Goal: Task Accomplishment & Management: Use online tool/utility

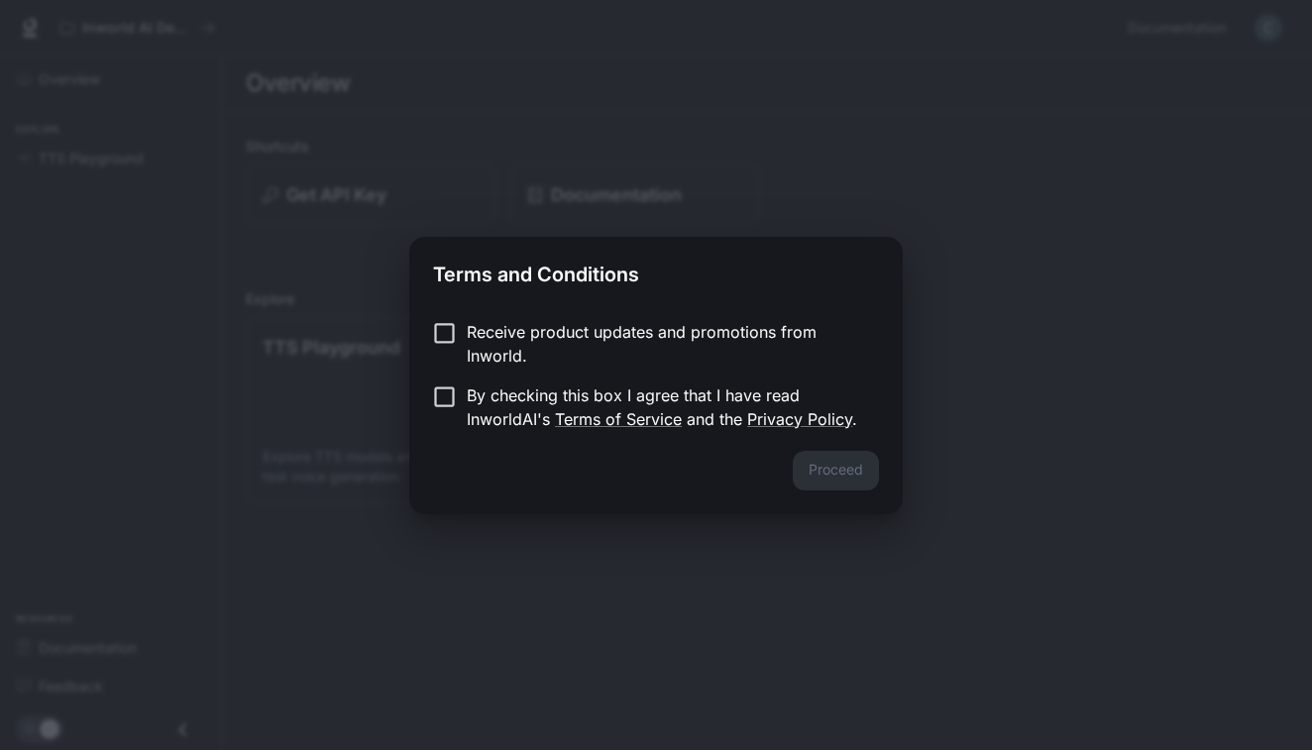
drag, startPoint x: 456, startPoint y: 282, endPoint x: 456, endPoint y: 312, distance: 29.7
click at [456, 283] on h2 "Terms and Conditions" at bounding box center [656, 270] width 494 height 67
click at [860, 455] on button "Proceed" at bounding box center [836, 471] width 86 height 40
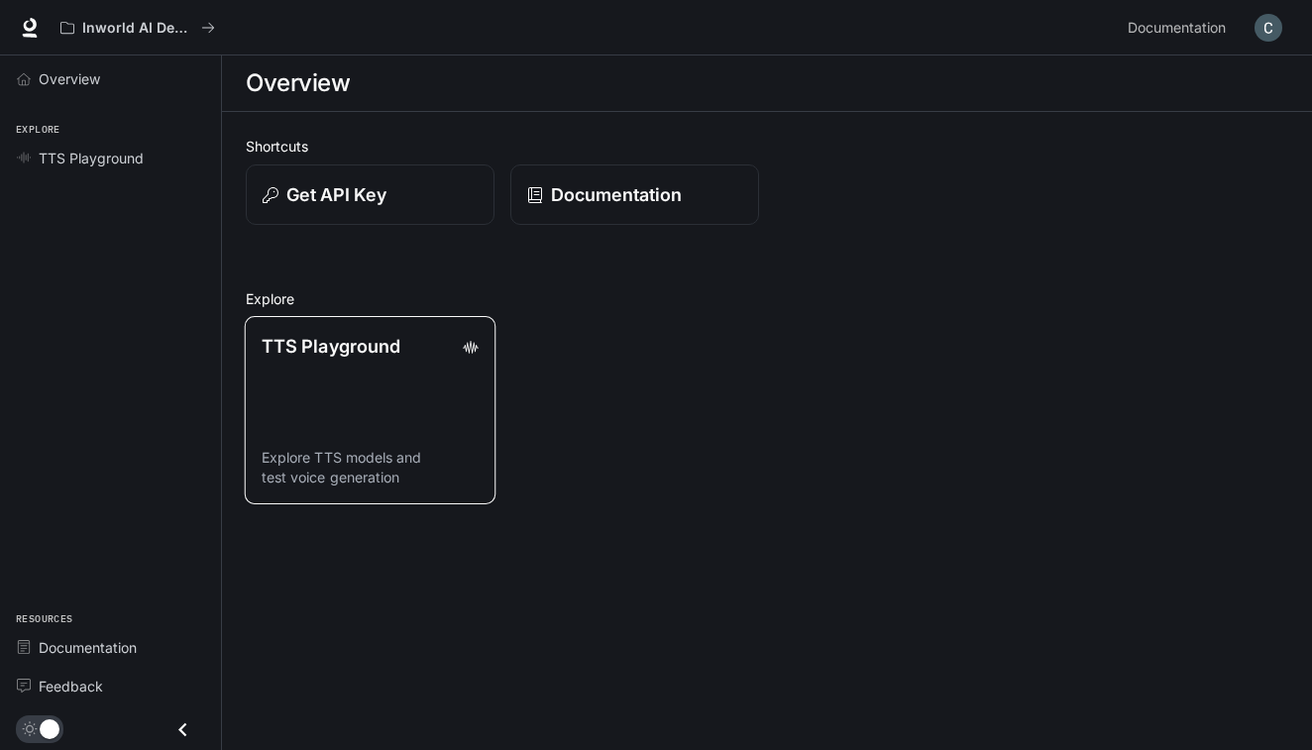
click at [404, 341] on div "TTS Playground" at bounding box center [370, 346] width 217 height 27
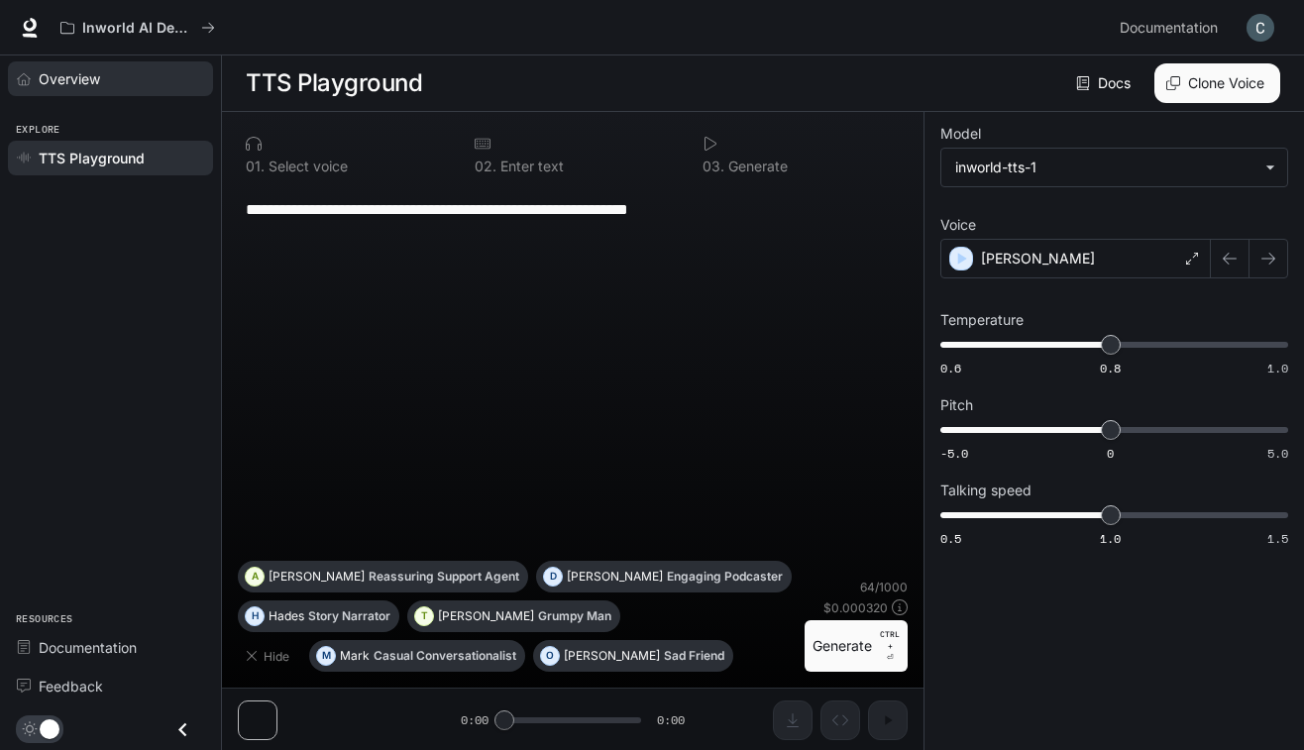
click at [134, 70] on div "Overview" at bounding box center [122, 78] width 166 height 21
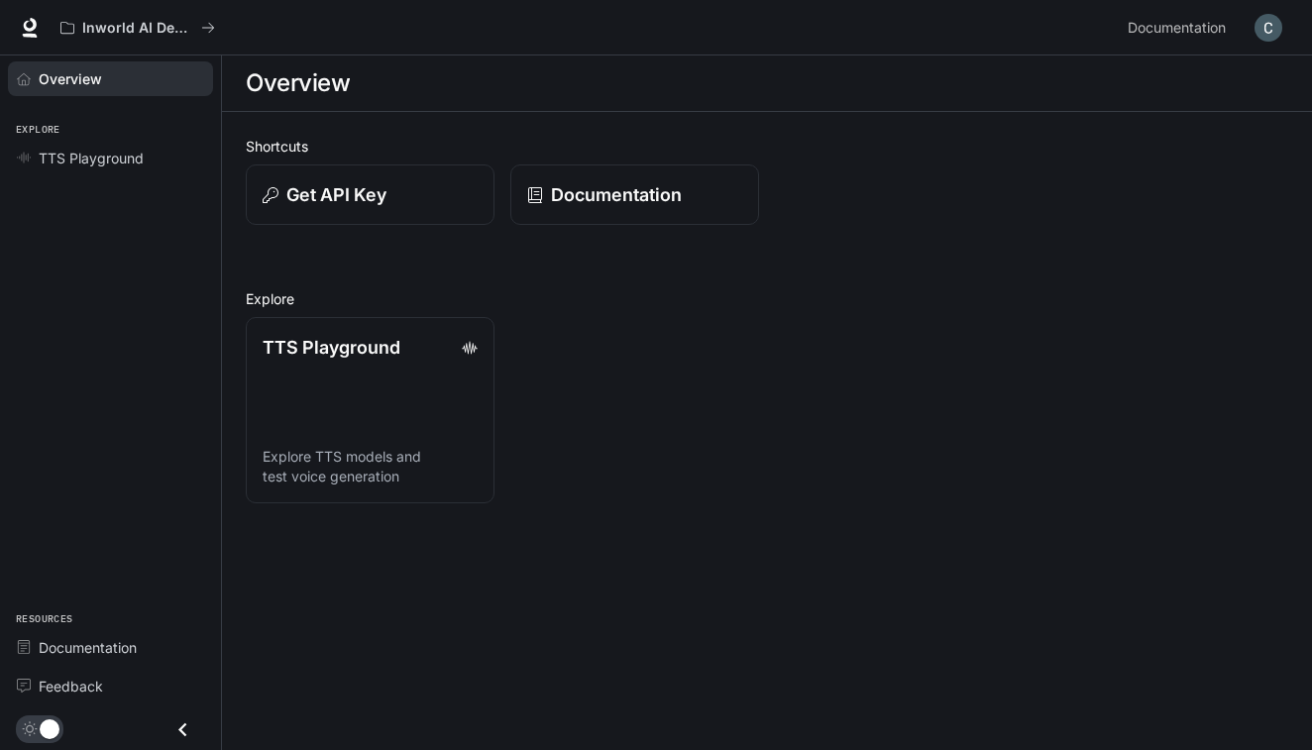
click at [1203, 93] on div "Overview" at bounding box center [767, 83] width 1043 height 40
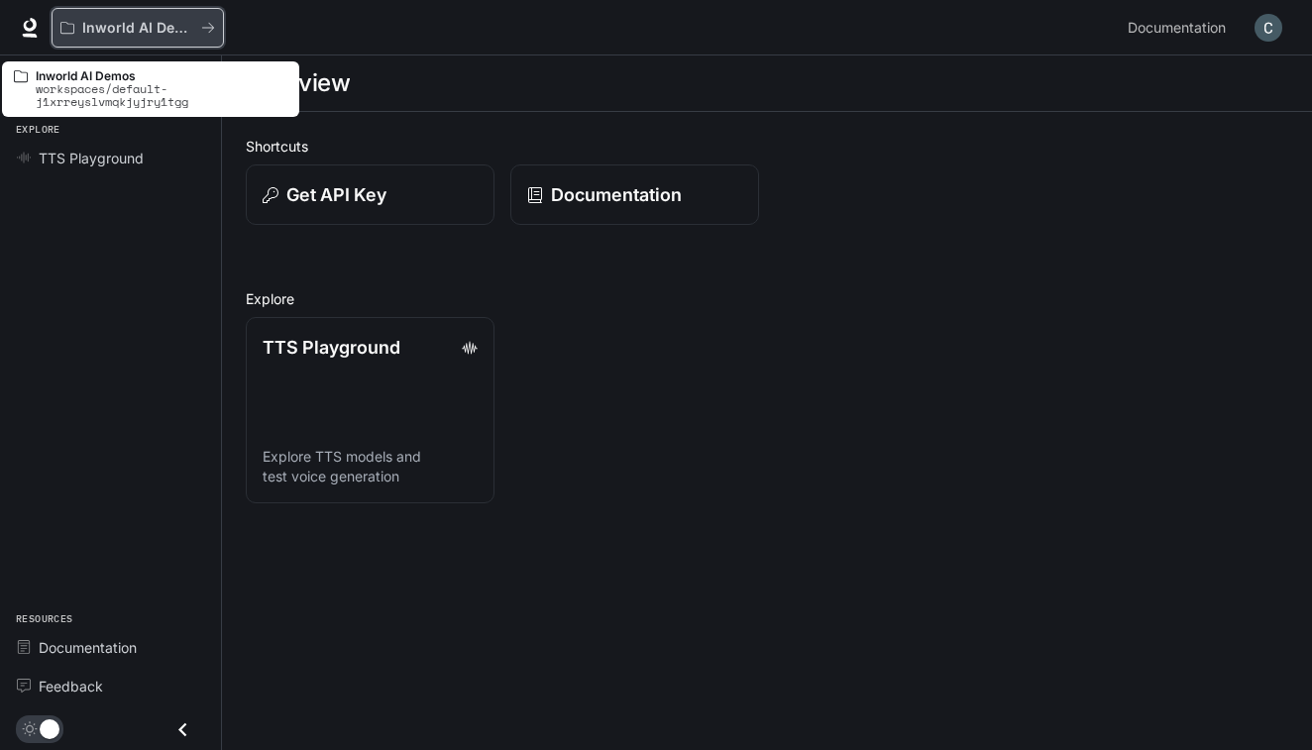
click at [207, 24] on icon "All workspaces" at bounding box center [208, 28] width 14 height 14
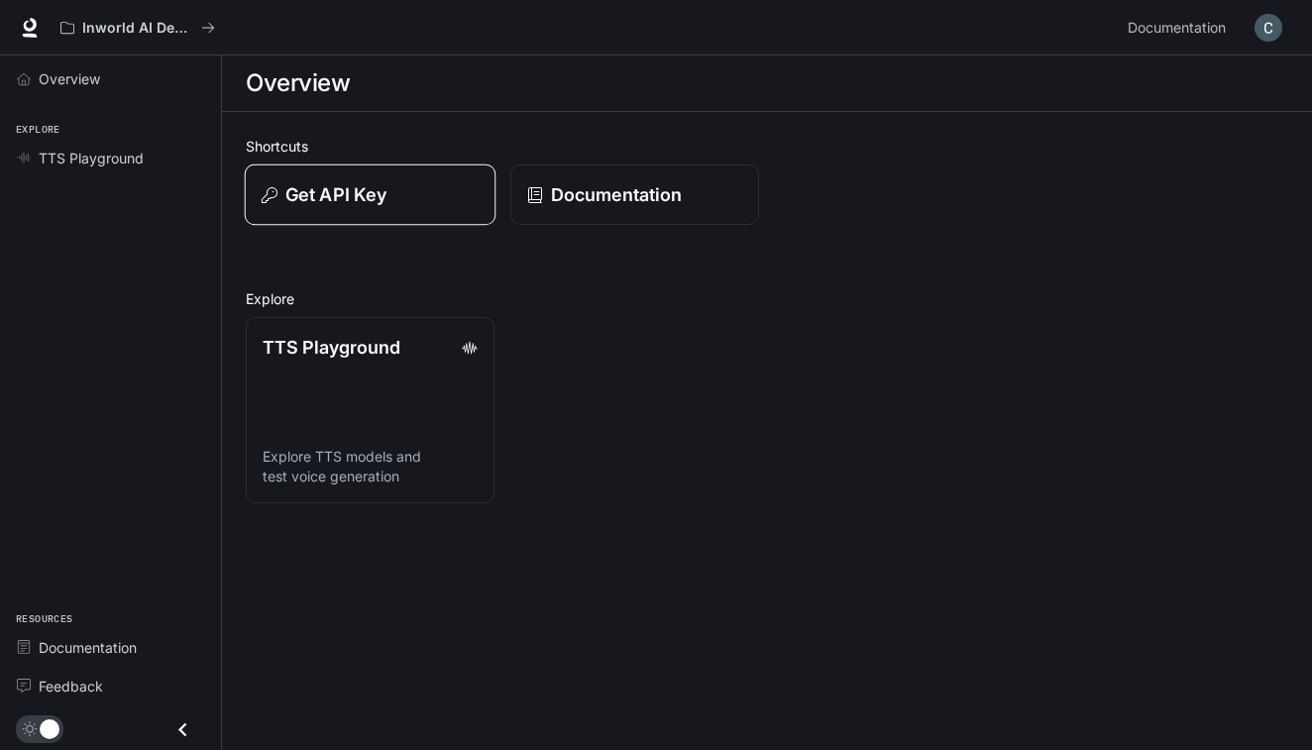
click at [428, 208] on button "Get API Key" at bounding box center [371, 195] width 252 height 61
